Goal: Information Seeking & Learning: Learn about a topic

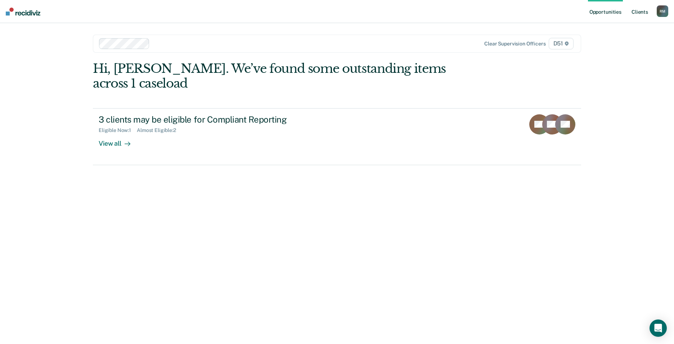
click at [639, 11] on link "Client s" at bounding box center [639, 11] width 19 height 23
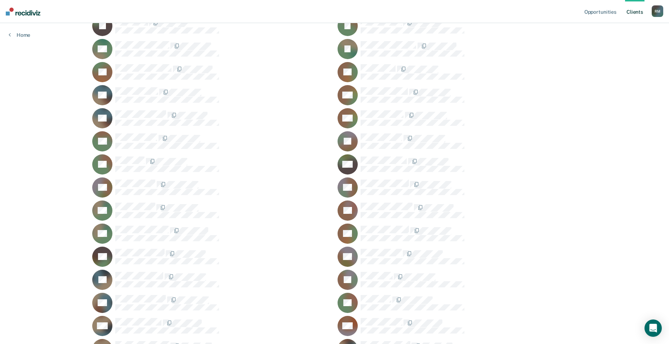
scroll to position [413, 0]
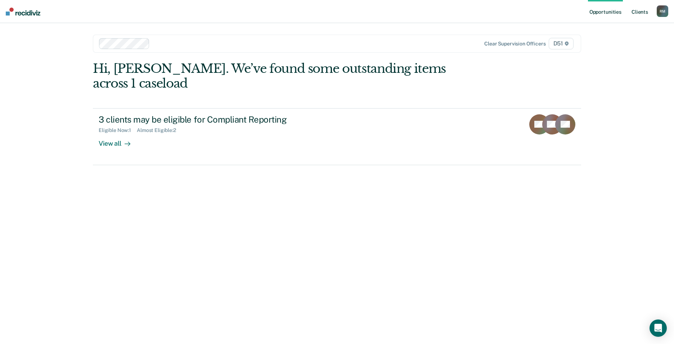
click at [637, 11] on link "Client s" at bounding box center [639, 11] width 19 height 23
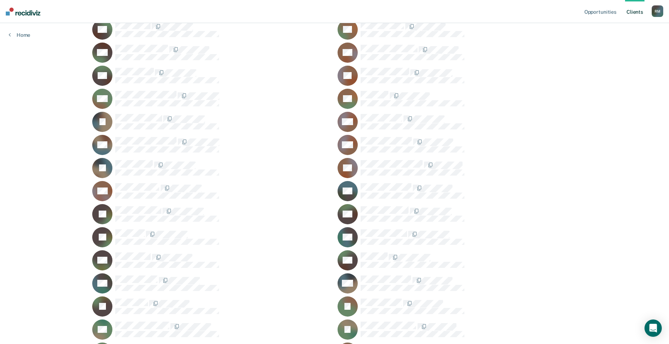
scroll to position [53, 0]
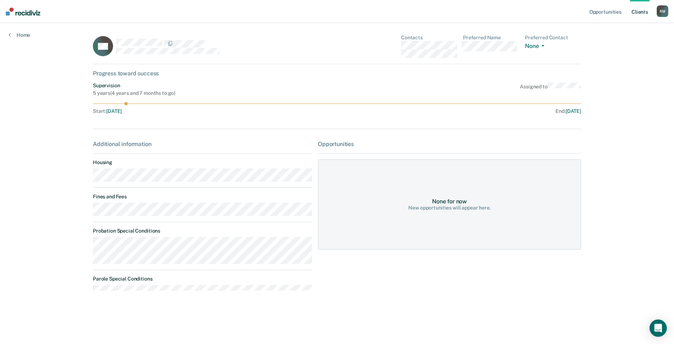
click at [357, 53] on div "CG Contacts Preferred Name Preferred Contact None Call Text Email None" at bounding box center [337, 50] width 489 height 30
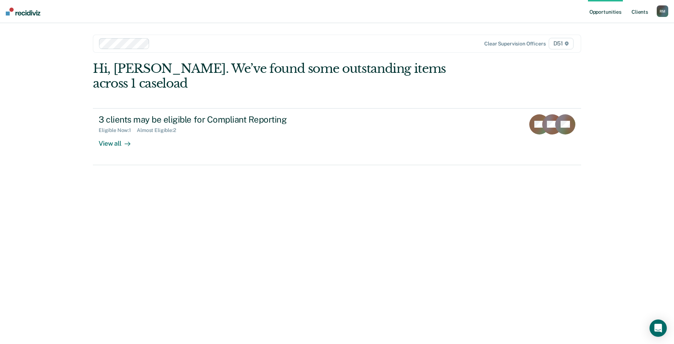
click at [643, 13] on link "Client s" at bounding box center [639, 11] width 19 height 23
click at [636, 9] on link "Client s" at bounding box center [639, 11] width 19 height 23
click at [645, 10] on link "Client s" at bounding box center [639, 11] width 19 height 23
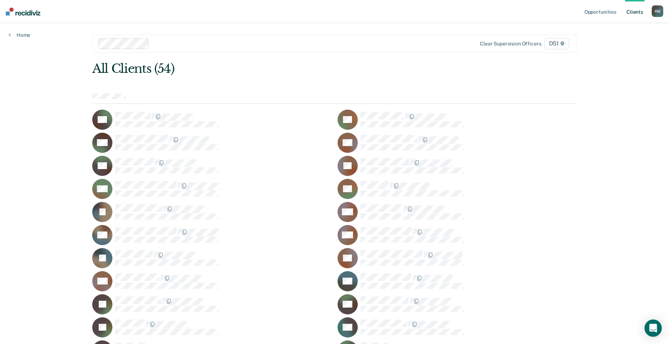
click at [403, 249] on div "OF" at bounding box center [457, 258] width 239 height 20
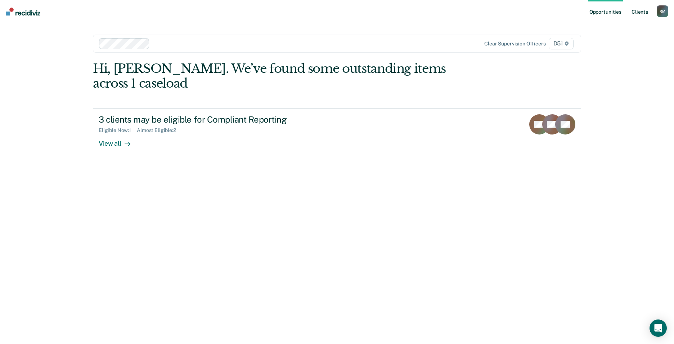
click at [637, 6] on link "Client s" at bounding box center [639, 11] width 19 height 23
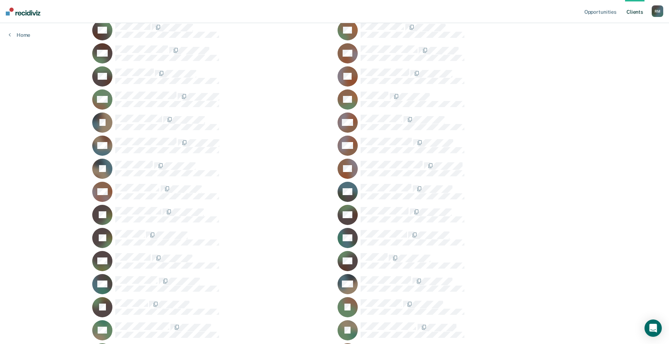
scroll to position [108, 0]
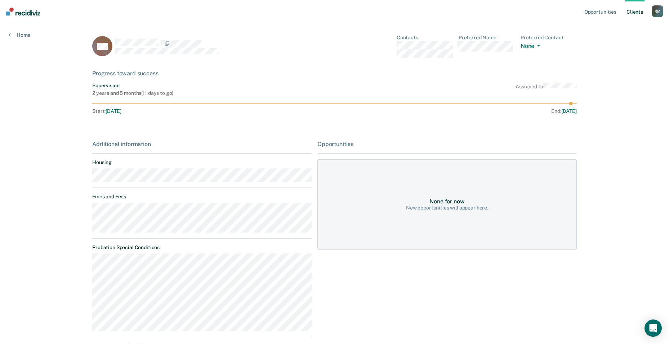
click at [637, 12] on link "Client s" at bounding box center [634, 11] width 19 height 23
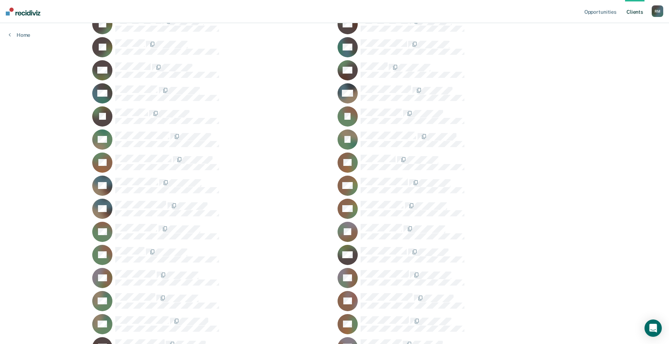
scroll to position [269, 0]
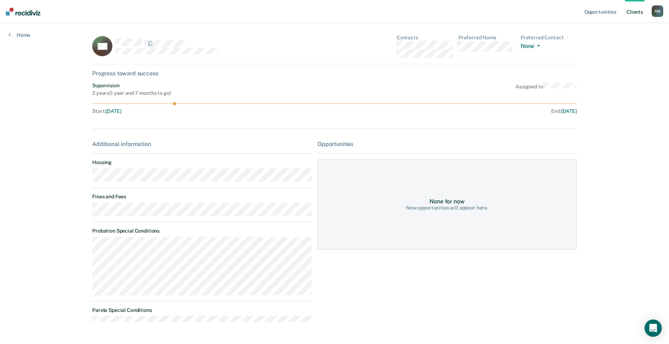
click at [636, 10] on link "Client s" at bounding box center [634, 11] width 19 height 23
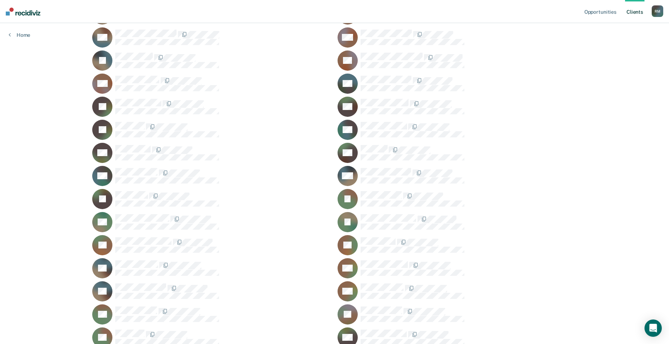
scroll to position [197, 0]
